Goal: Task Accomplishment & Management: Use online tool/utility

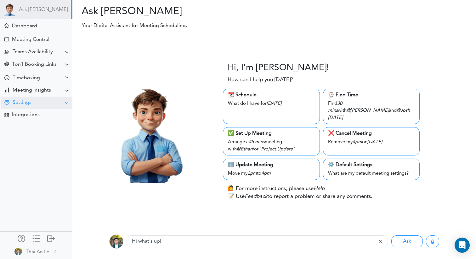
click at [42, 104] on div "Settings" at bounding box center [36, 103] width 71 height 12
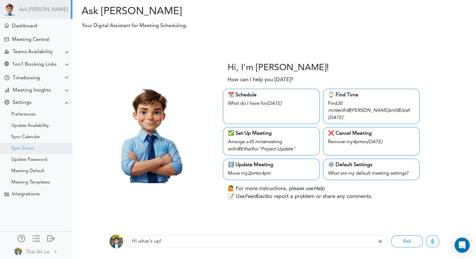
click at [36, 146] on div "Sync Zoom" at bounding box center [36, 148] width 72 height 11
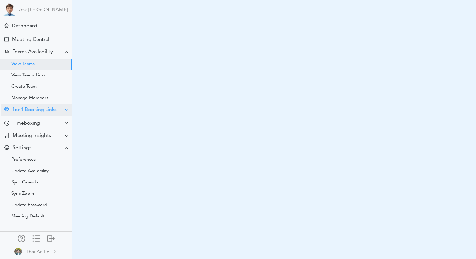
click at [39, 111] on div "1on1 Booking Links" at bounding box center [34, 110] width 45 height 6
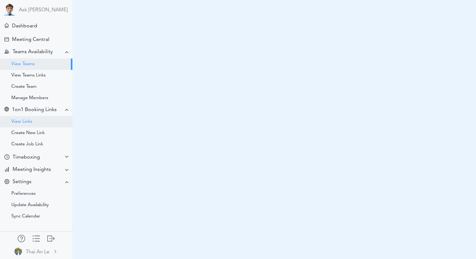
click at [37, 119] on div "View Links" at bounding box center [36, 121] width 72 height 11
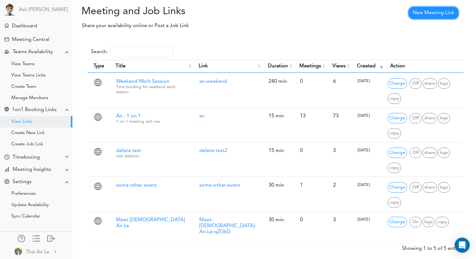
click at [424, 16] on link "New Meeting Link" at bounding box center [434, 13] width 50 height 12
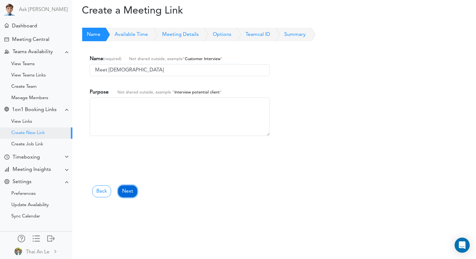
click at [131, 189] on link "Next" at bounding box center [127, 191] width 19 height 12
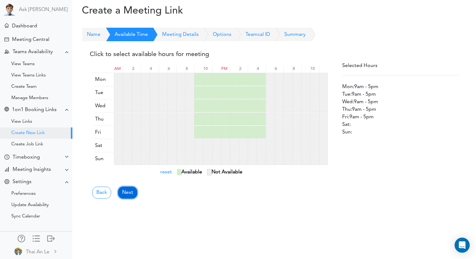
click at [130, 194] on link "Next" at bounding box center [127, 193] width 19 height 12
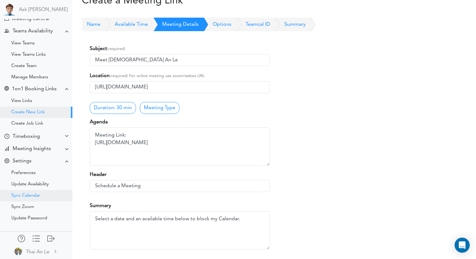
scroll to position [43, 0]
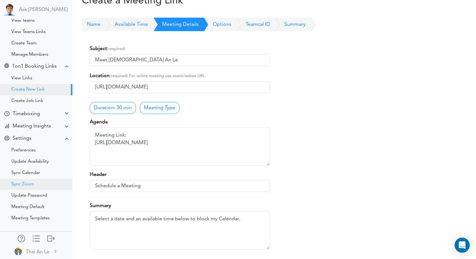
click at [37, 185] on div "Sync Zoom" at bounding box center [36, 184] width 72 height 11
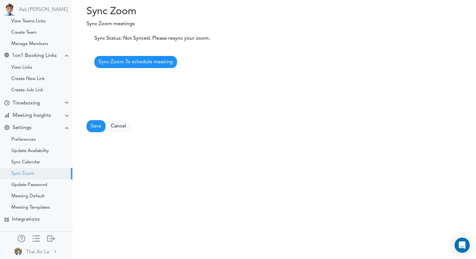
scroll to position [57, 0]
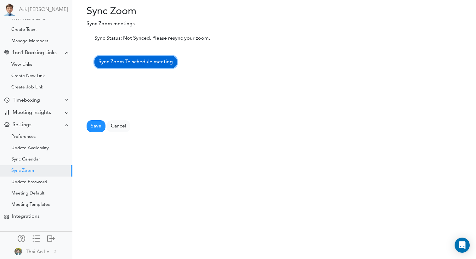
click at [139, 64] on span "Sync Zoom To schedule meeting" at bounding box center [136, 62] width 74 height 5
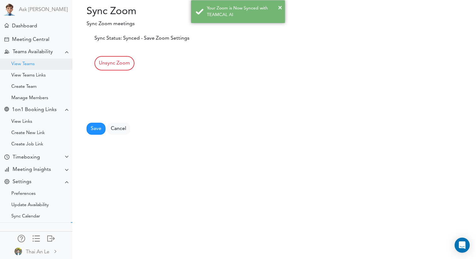
click at [46, 65] on div "View Teams" at bounding box center [36, 64] width 72 height 11
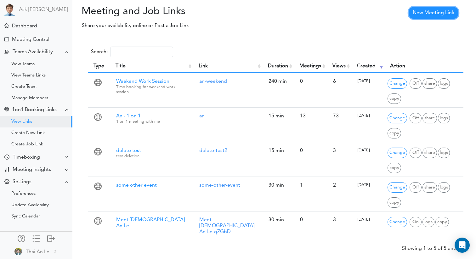
click at [421, 10] on link "New Meeting Link" at bounding box center [434, 13] width 50 height 12
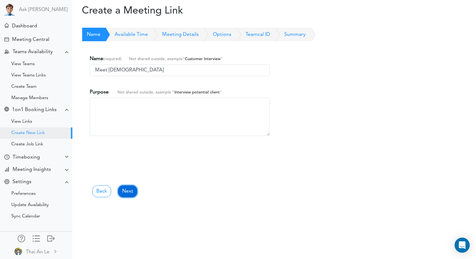
click at [126, 196] on link "Next" at bounding box center [127, 191] width 19 height 12
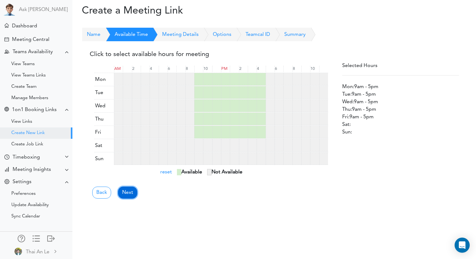
click at [128, 195] on link "Next" at bounding box center [127, 193] width 19 height 12
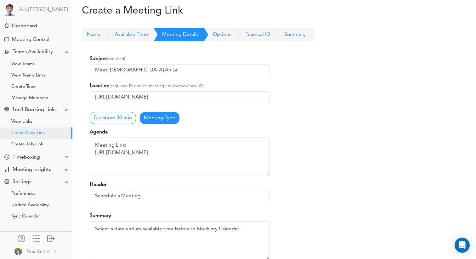
click at [169, 118] on link "Meeting Type" at bounding box center [160, 118] width 40 height 12
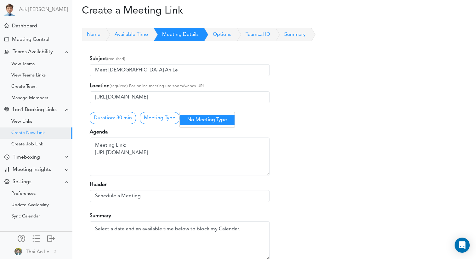
click at [203, 117] on link "No Meeting Type" at bounding box center [207, 120] width 55 height 10
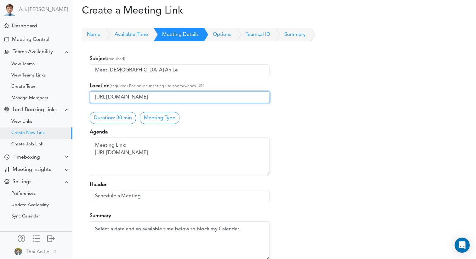
click at [198, 96] on input "https://meet.google.com/wdk-cszv-vzb" at bounding box center [180, 97] width 180 height 12
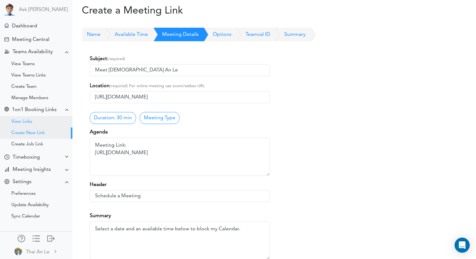
click at [37, 119] on div "View Links" at bounding box center [36, 121] width 72 height 11
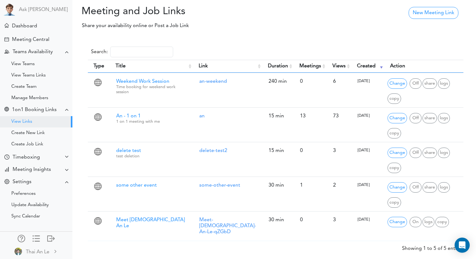
click at [426, 20] on div "New Meeting Link" at bounding box center [418, 14] width 101 height 16
click at [428, 14] on link "New Meeting Link" at bounding box center [434, 13] width 50 height 12
click at [424, 14] on link "New Meeting Link" at bounding box center [434, 13] width 50 height 12
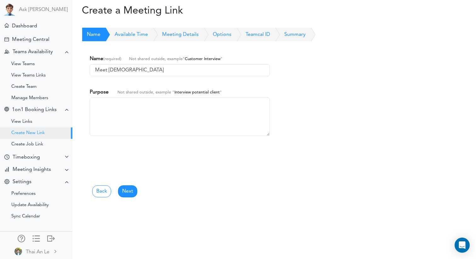
click at [142, 34] on link "Available Time" at bounding box center [124, 35] width 48 height 14
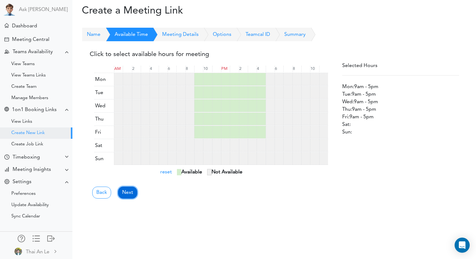
click at [131, 193] on link "Next" at bounding box center [127, 193] width 19 height 12
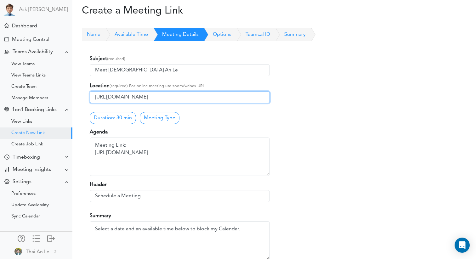
click at [162, 97] on input "https://meet.google.com/wdk-cszv-vzb" at bounding box center [180, 97] width 180 height 12
type input "zoom"
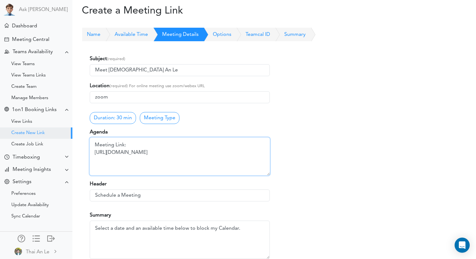
click at [192, 153] on textarea "Meeting Link: https://meet.google.com/wdk-cszv-vzb" at bounding box center [180, 157] width 180 height 38
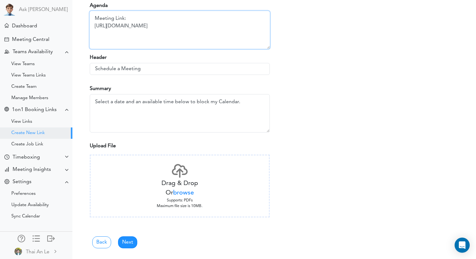
scroll to position [128, 0]
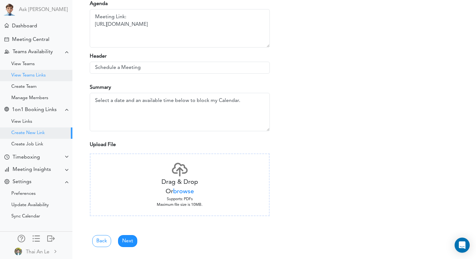
click at [45, 76] on div "View Teams Links" at bounding box center [28, 75] width 34 height 3
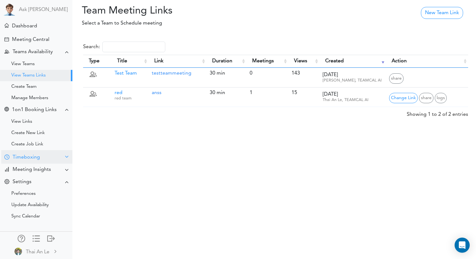
click at [41, 157] on div "Timeboxing" at bounding box center [36, 157] width 71 height 14
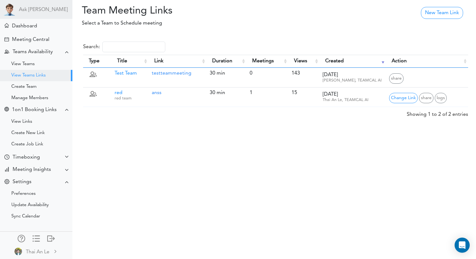
click at [43, 18] on div "Ask [PERSON_NAME]" at bounding box center [36, 9] width 72 height 19
click at [43, 26] on div "Dashboard" at bounding box center [36, 26] width 71 height 14
